Goal: Information Seeking & Learning: Check status

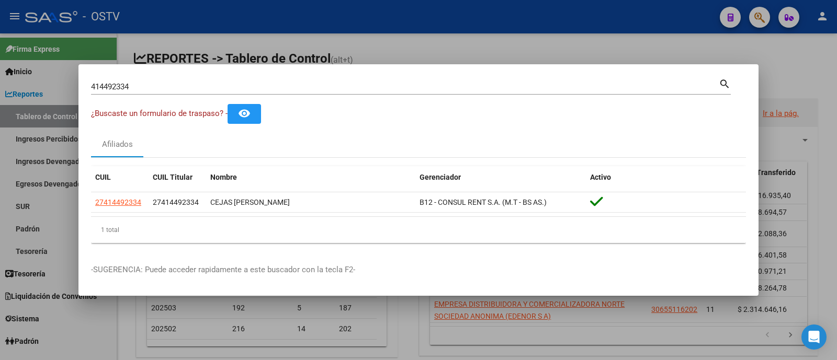
scroll to position [284, 0]
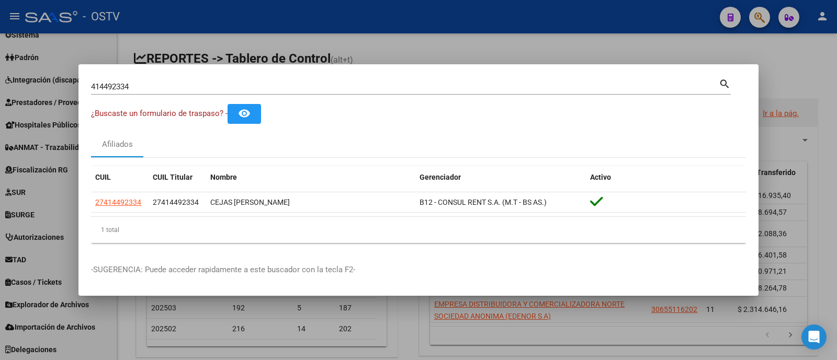
click at [511, 20] on div at bounding box center [418, 180] width 837 height 360
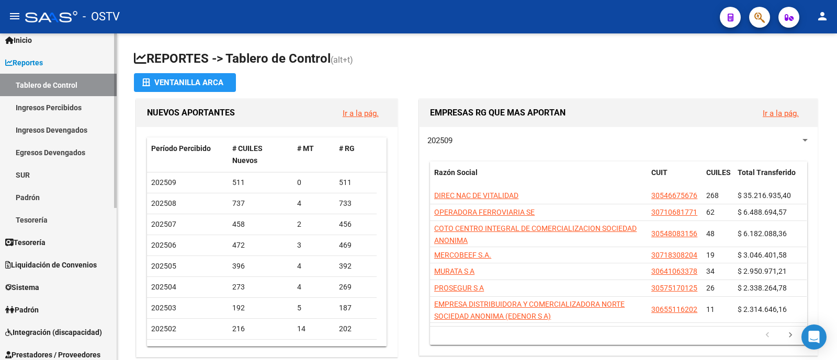
scroll to position [0, 0]
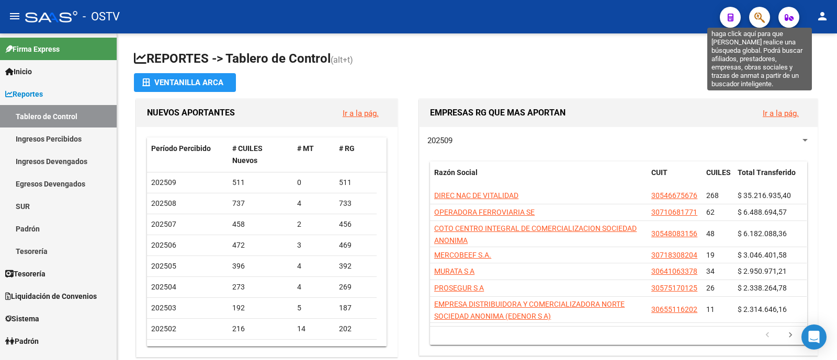
click at [762, 14] on icon "button" at bounding box center [759, 18] width 10 height 12
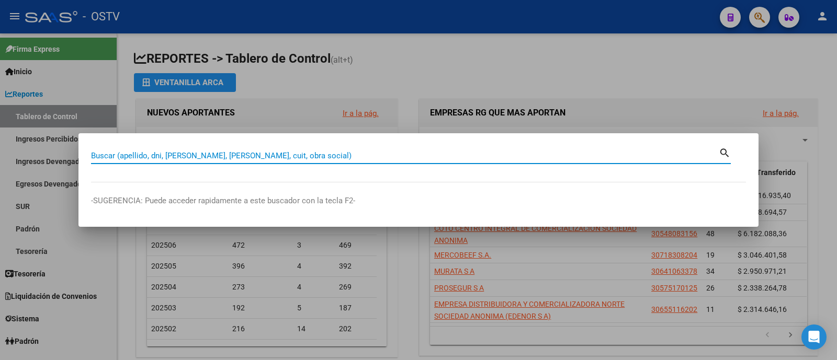
paste input "20436859482"
type input "20436859482"
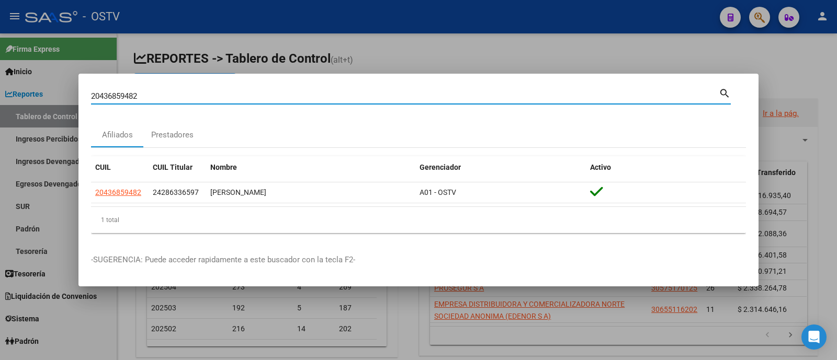
click at [670, 46] on div at bounding box center [418, 180] width 837 height 360
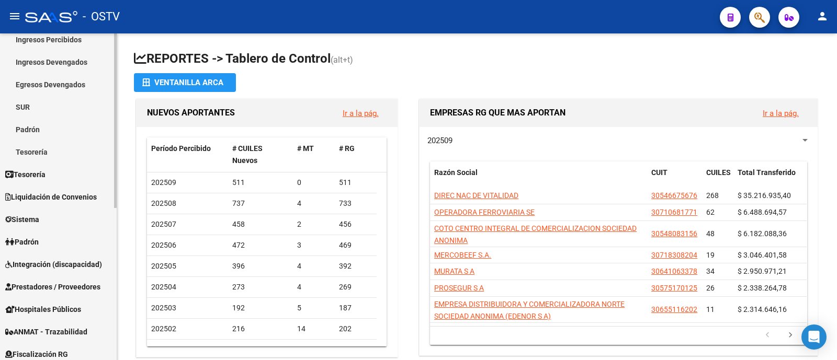
scroll to position [100, 0]
click at [63, 278] on link "Prestadores / Proveedores" at bounding box center [58, 286] width 117 height 22
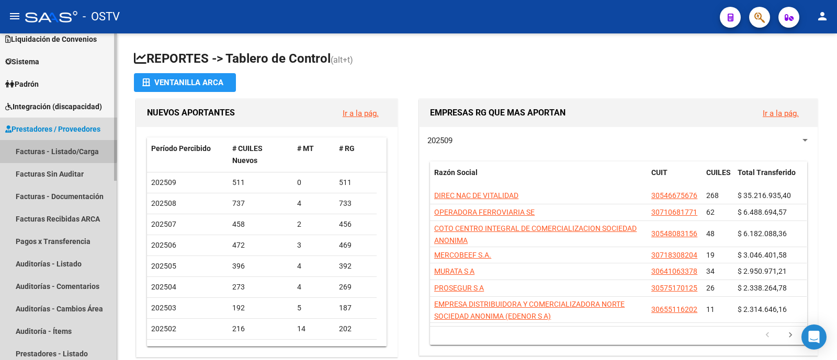
click at [58, 150] on link "Facturas - Listado/Carga" at bounding box center [58, 151] width 117 height 22
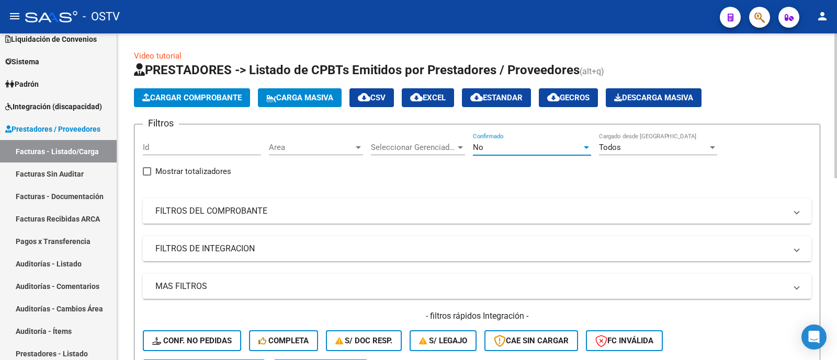
click at [507, 148] on div "No" at bounding box center [527, 147] width 109 height 9
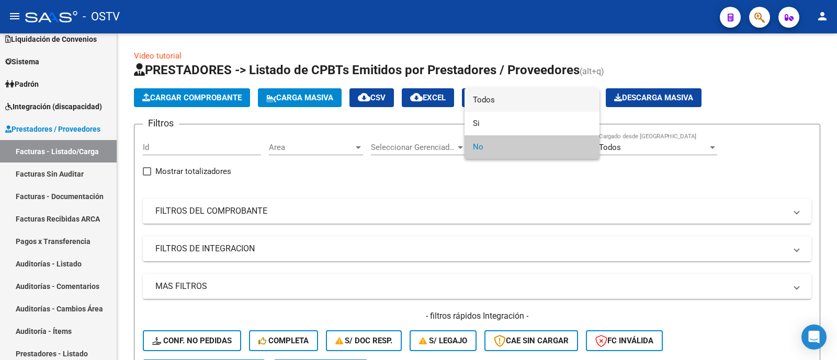
click at [516, 105] on span "Todos" at bounding box center [532, 100] width 118 height 24
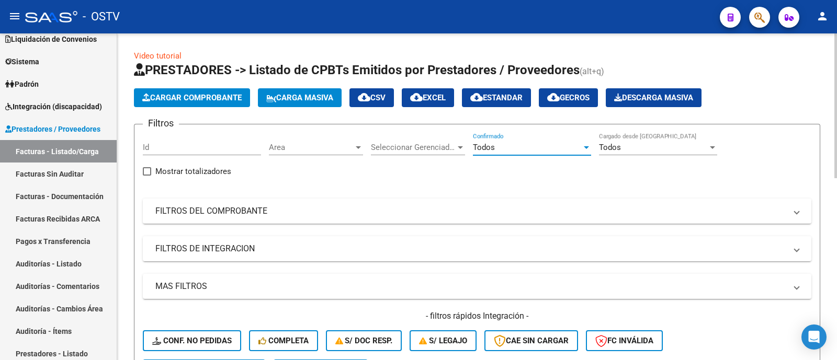
click at [345, 227] on div "Filtros Id Area Area Seleccionar Gerenciador Seleccionar Gerenciador Todos Conf…" at bounding box center [477, 246] width 668 height 227
click at [345, 209] on mat-panel-title "FILTROS DEL COMPROBANTE" at bounding box center [470, 211] width 631 height 12
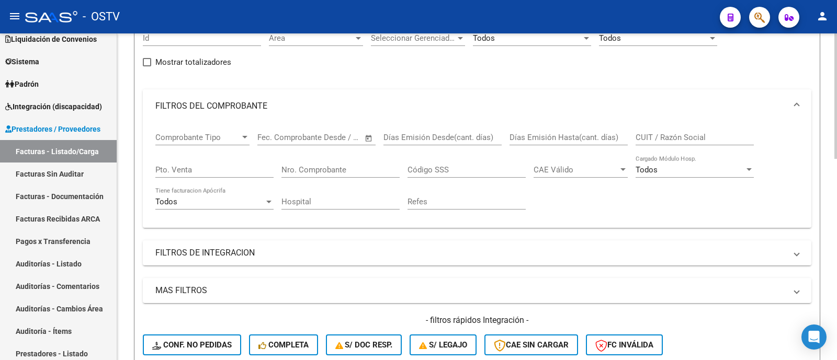
scroll to position [112, 0]
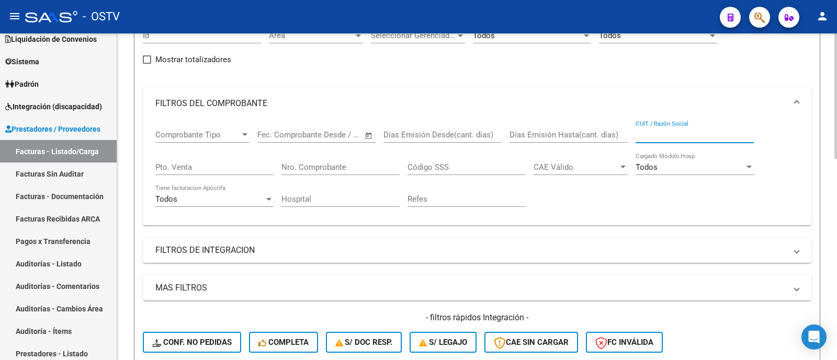
click at [709, 135] on input "CUIT / Razón Social" at bounding box center [694, 134] width 118 height 9
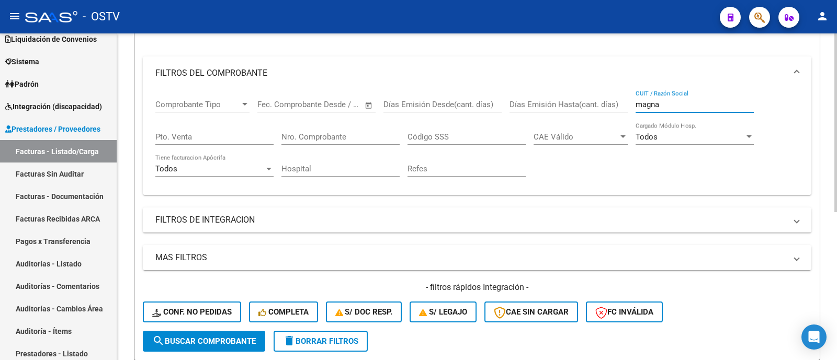
scroll to position [44, 0]
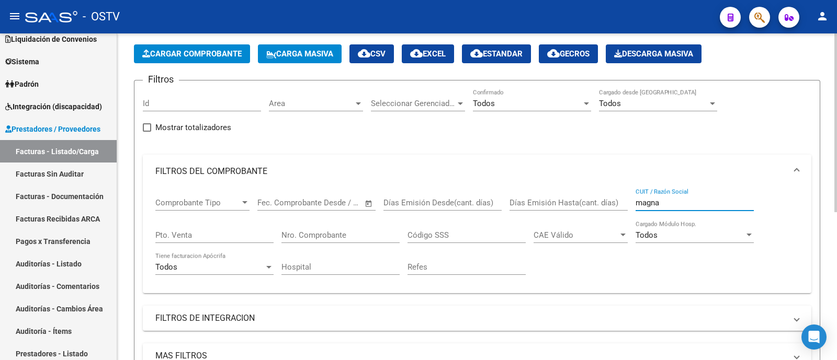
click at [545, 102] on div "Todos" at bounding box center [527, 103] width 109 height 9
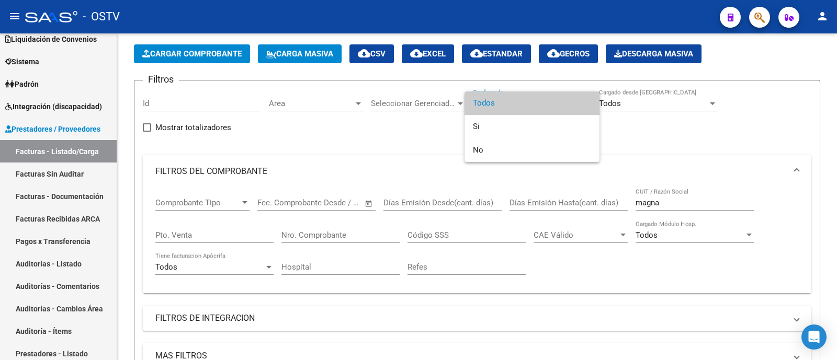
click at [539, 99] on span "Todos" at bounding box center [532, 103] width 118 height 24
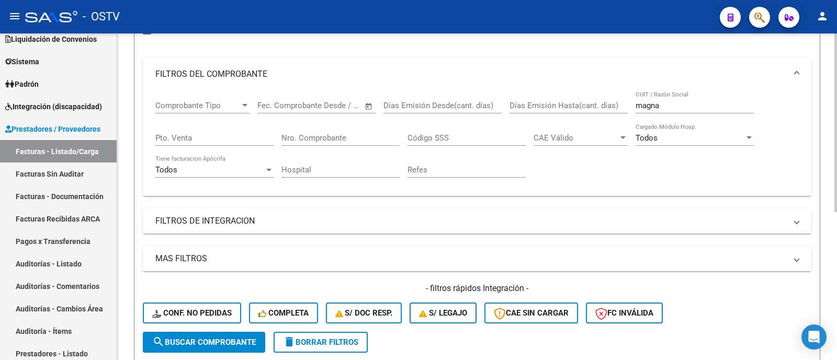
scroll to position [141, 0]
click at [637, 106] on input "magna" at bounding box center [694, 105] width 118 height 9
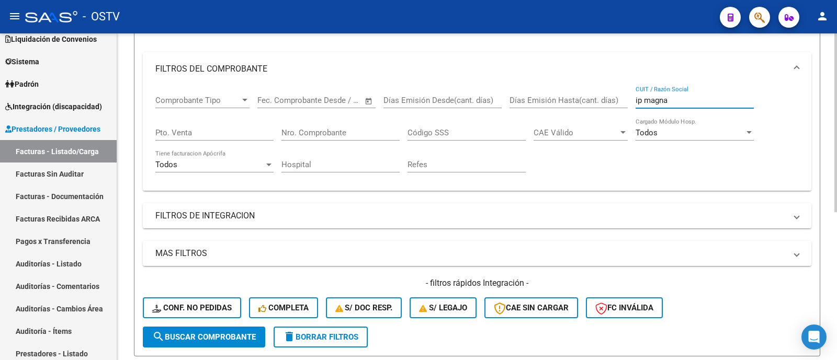
scroll to position [143, 0]
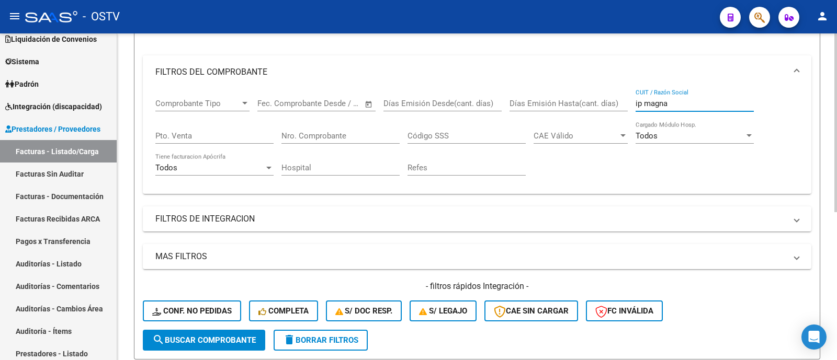
click at [667, 102] on input "ip magna" at bounding box center [694, 103] width 118 height 9
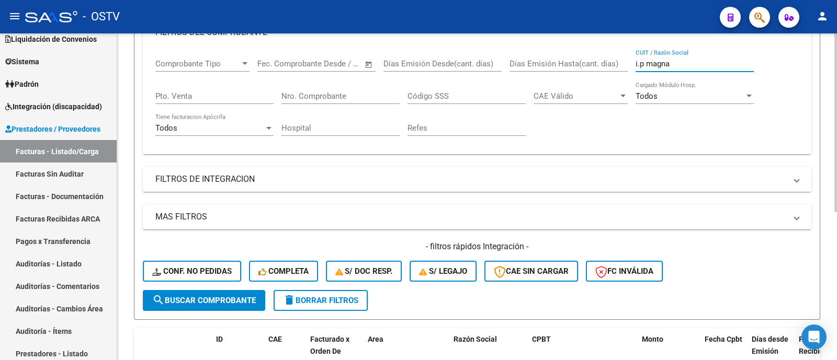
scroll to position [180, 0]
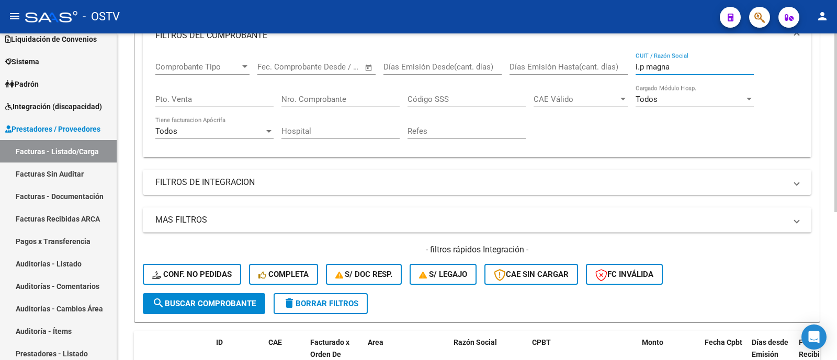
drag, startPoint x: 680, startPoint y: 65, endPoint x: 550, endPoint y: 75, distance: 130.6
click at [550, 75] on div "Comprobante Tipo Comprobante Tipo Fecha inicio – Fecha fin Fec. Comprobante Des…" at bounding box center [476, 100] width 643 height 97
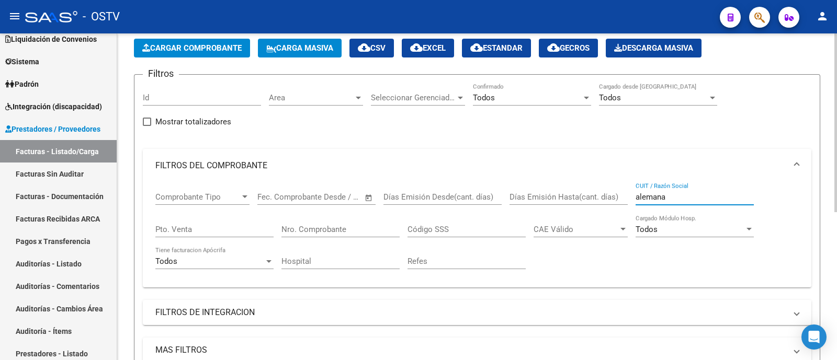
scroll to position [48, 0]
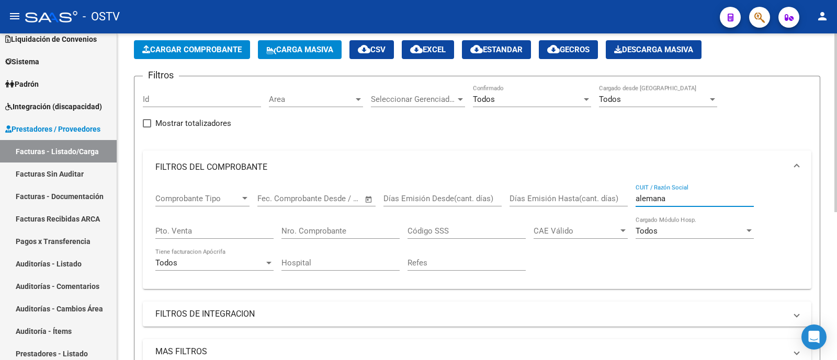
drag, startPoint x: 670, startPoint y: 202, endPoint x: 517, endPoint y: 196, distance: 153.3
click at [517, 196] on div "Comprobante Tipo Comprobante Tipo Fecha inicio – Fecha fin Fec. Comprobante Des…" at bounding box center [476, 232] width 643 height 97
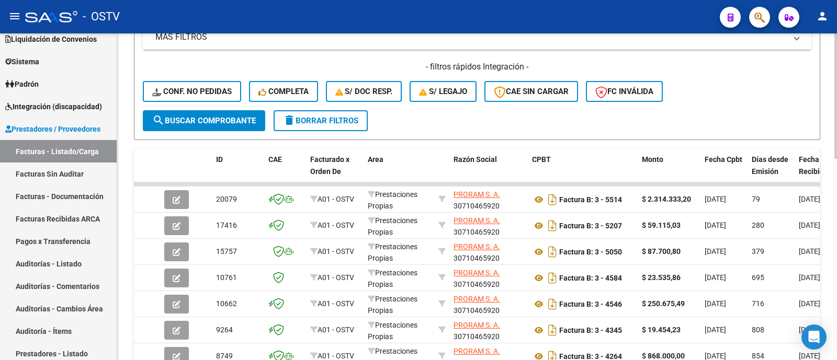
scroll to position [2, 0]
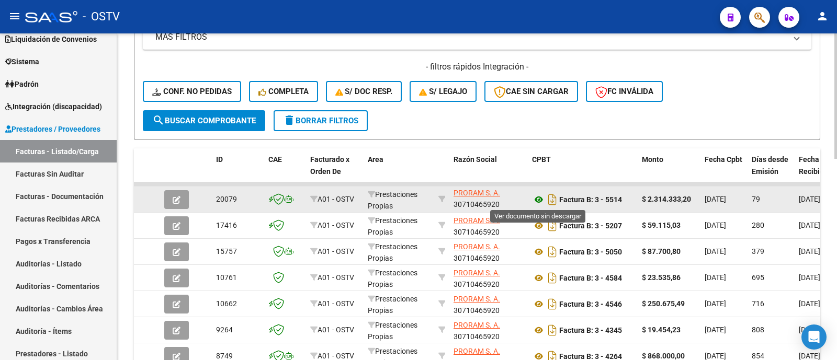
type input "proram"
click at [539, 200] on icon at bounding box center [539, 199] width 14 height 13
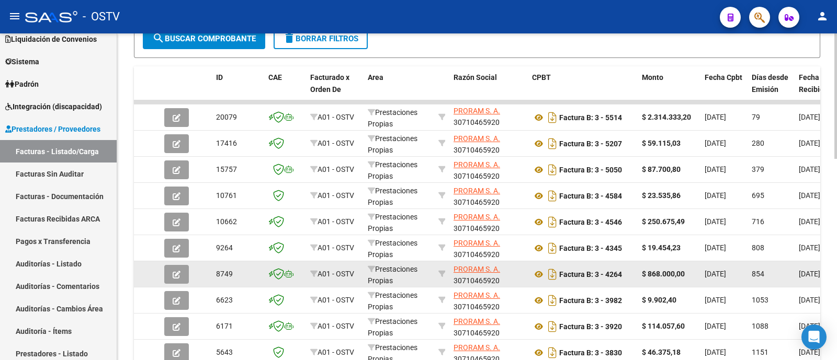
scroll to position [447, 0]
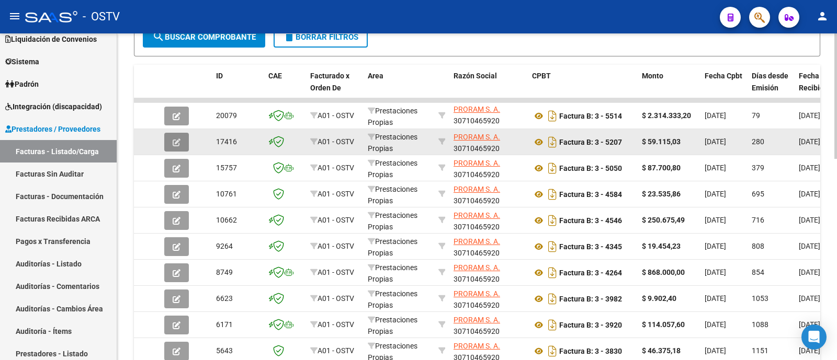
click at [173, 141] on icon "button" at bounding box center [177, 143] width 8 height 8
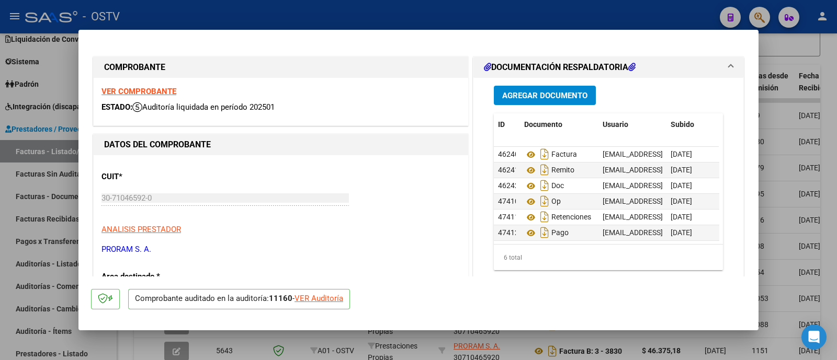
click at [469, 17] on div at bounding box center [418, 180] width 837 height 360
type input "$ 0,00"
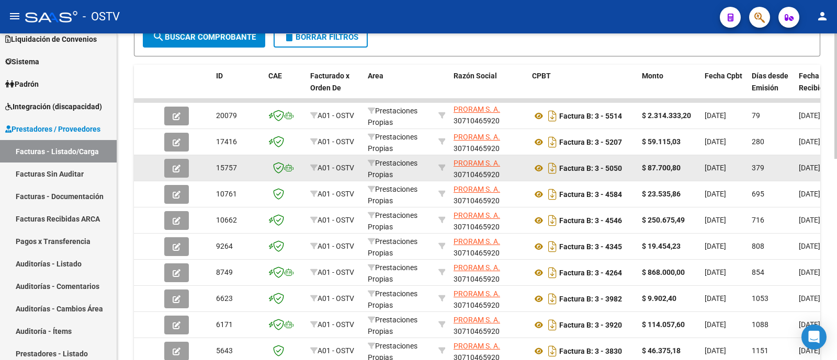
click at [664, 180] on datatable-body-cell "$ 87.700,80" at bounding box center [668, 168] width 63 height 26
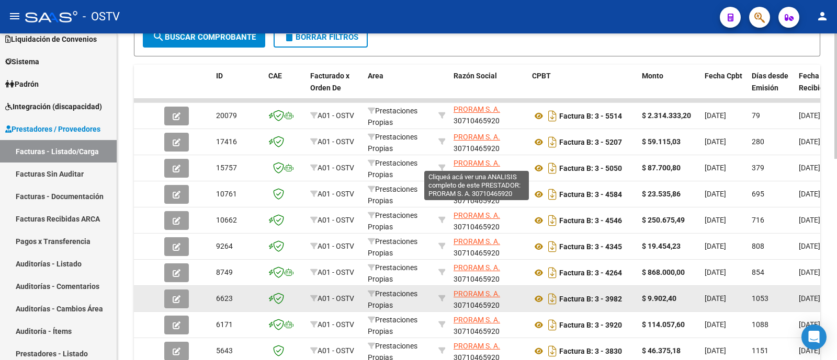
click at [677, 293] on div "$ 9.902,40" at bounding box center [669, 299] width 54 height 12
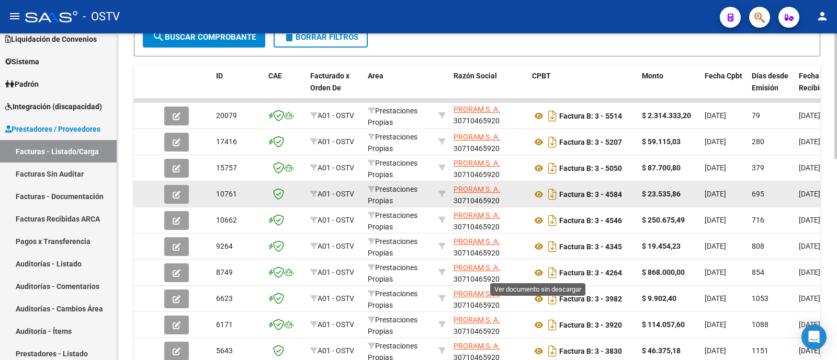
click at [688, 205] on datatable-body-cell "$ 23.535,86" at bounding box center [668, 194] width 63 height 26
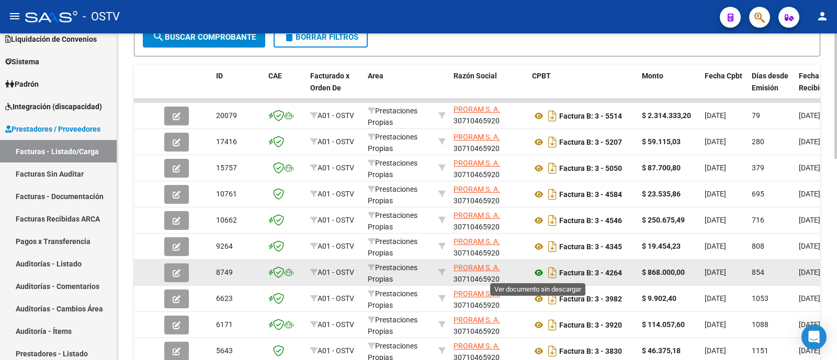
click at [537, 278] on icon at bounding box center [539, 273] width 14 height 13
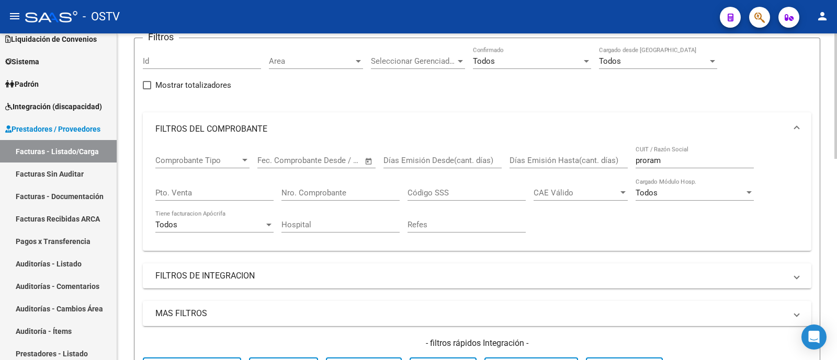
scroll to position [79, 0]
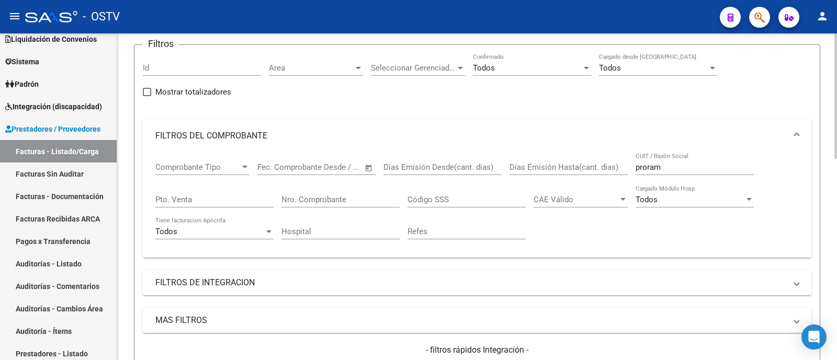
drag, startPoint x: 669, startPoint y: 175, endPoint x: 621, endPoint y: 165, distance: 49.6
click at [621, 165] on div "Comprobante Tipo Comprobante Tipo Fecha inicio – Fecha fin Fec. Comprobante Des…" at bounding box center [476, 201] width 643 height 97
click at [666, 166] on input "proram" at bounding box center [694, 167] width 118 height 9
click at [543, 133] on mat-panel-title "FILTROS DEL COMPROBANTE" at bounding box center [470, 136] width 631 height 12
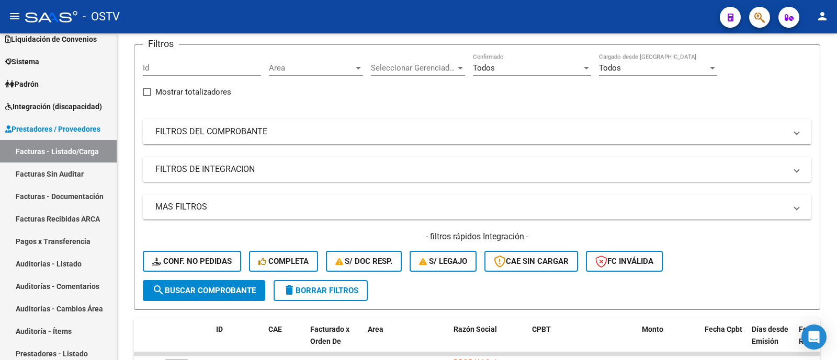
click at [761, 10] on span "button" at bounding box center [759, 17] width 10 height 21
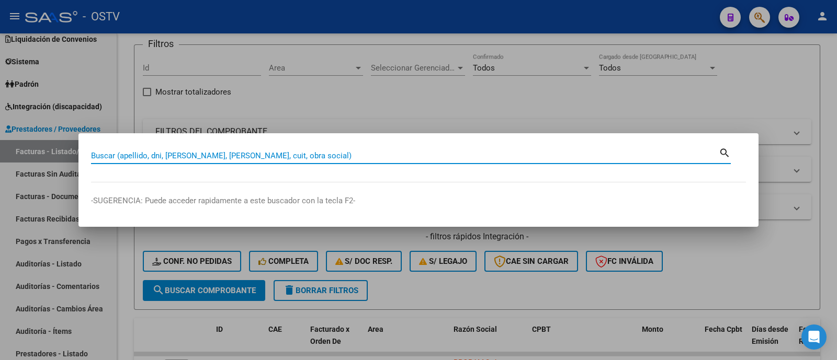
paste input "20436859482"
type input "20436859482"
